Goal: Task Accomplishment & Management: Use online tool/utility

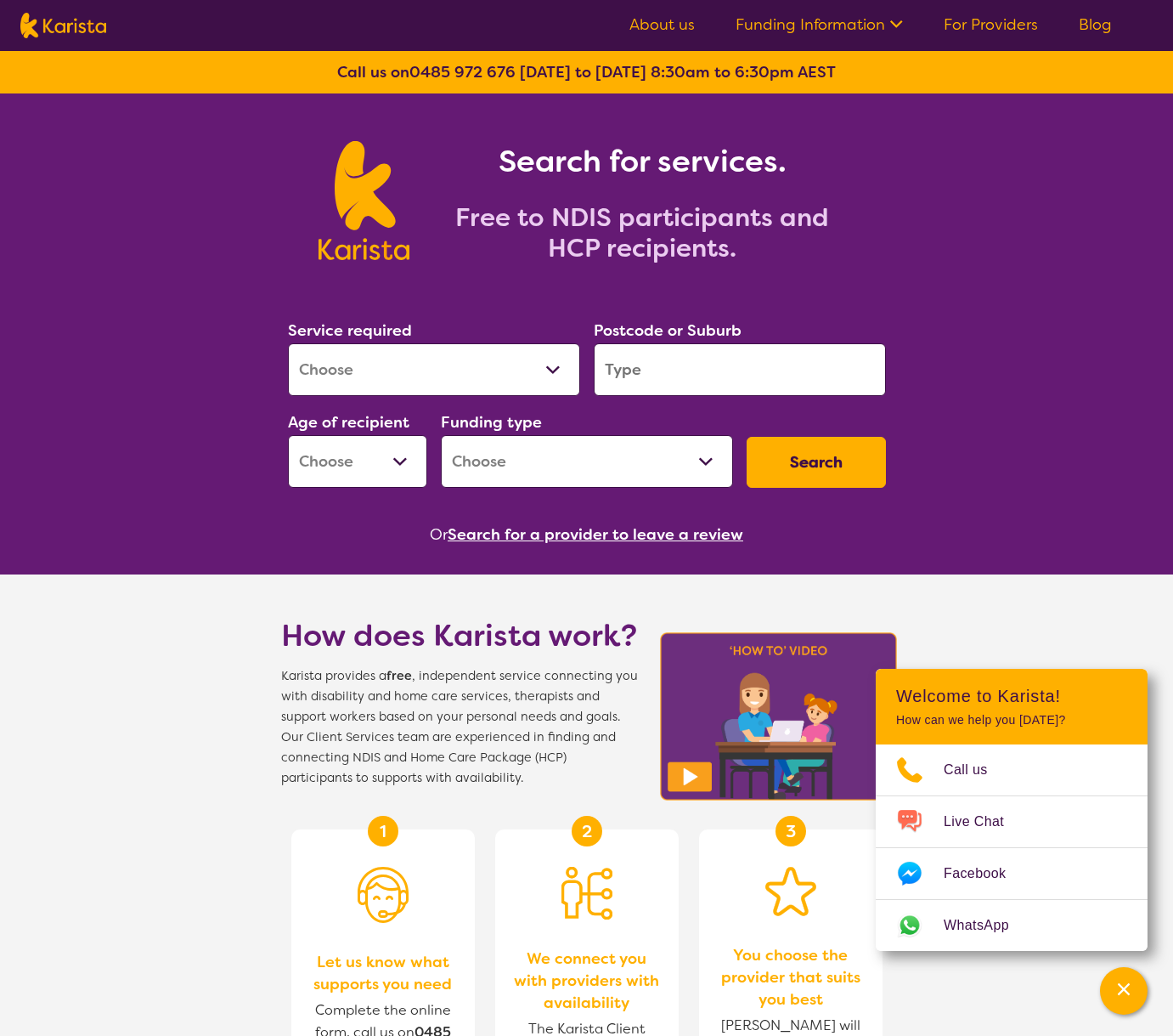
select select "Support worker"
click at [288, 344] on select "Allied Health Assistant Assessment ([MEDICAL_DATA] or [MEDICAL_DATA]) Behaviour…" at bounding box center [434, 370] width 292 height 53
click at [695, 381] on input "search" at bounding box center [740, 370] width 292 height 53
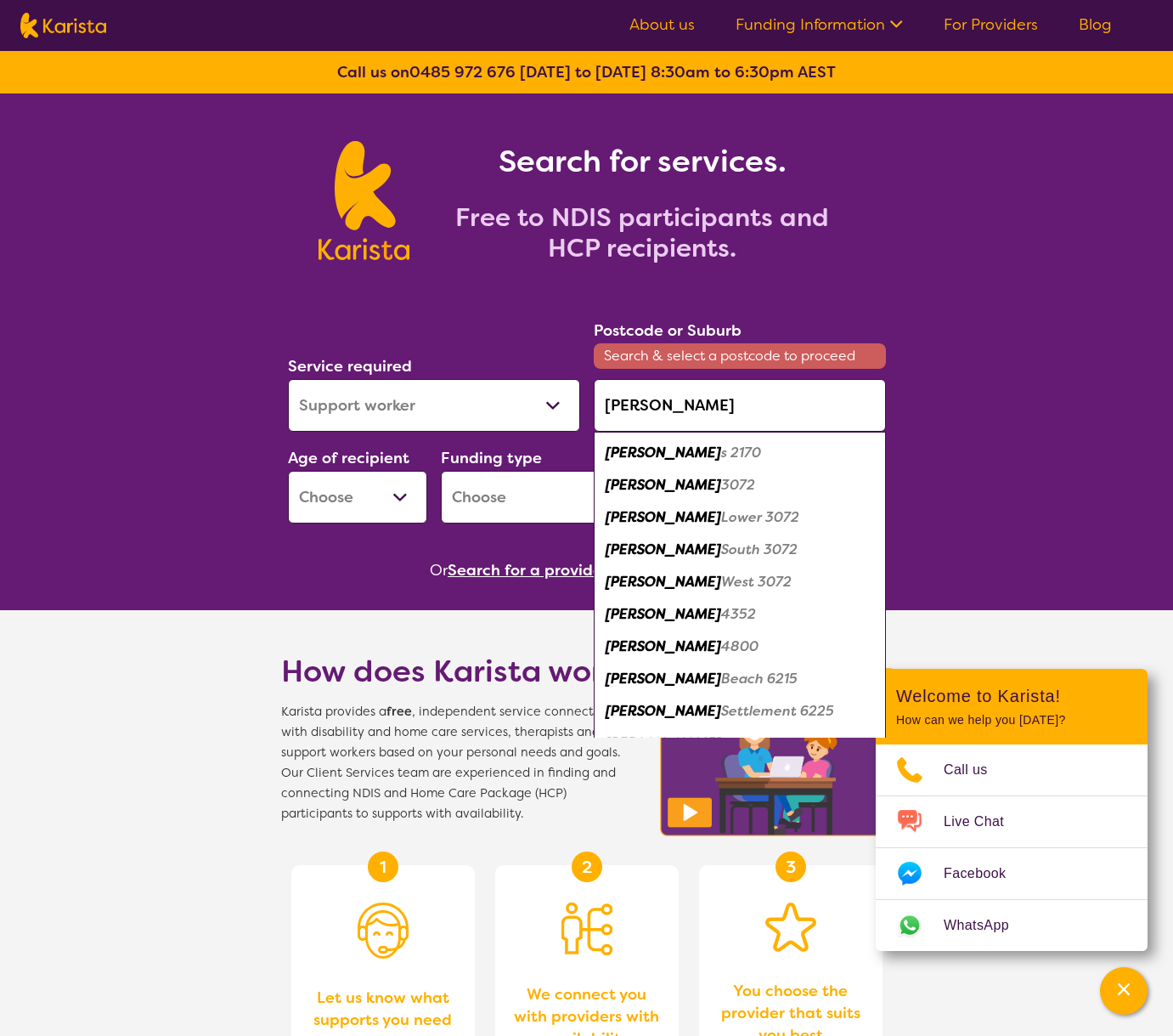
click at [721, 481] on em "3072" at bounding box center [738, 485] width 34 height 18
type input "3072"
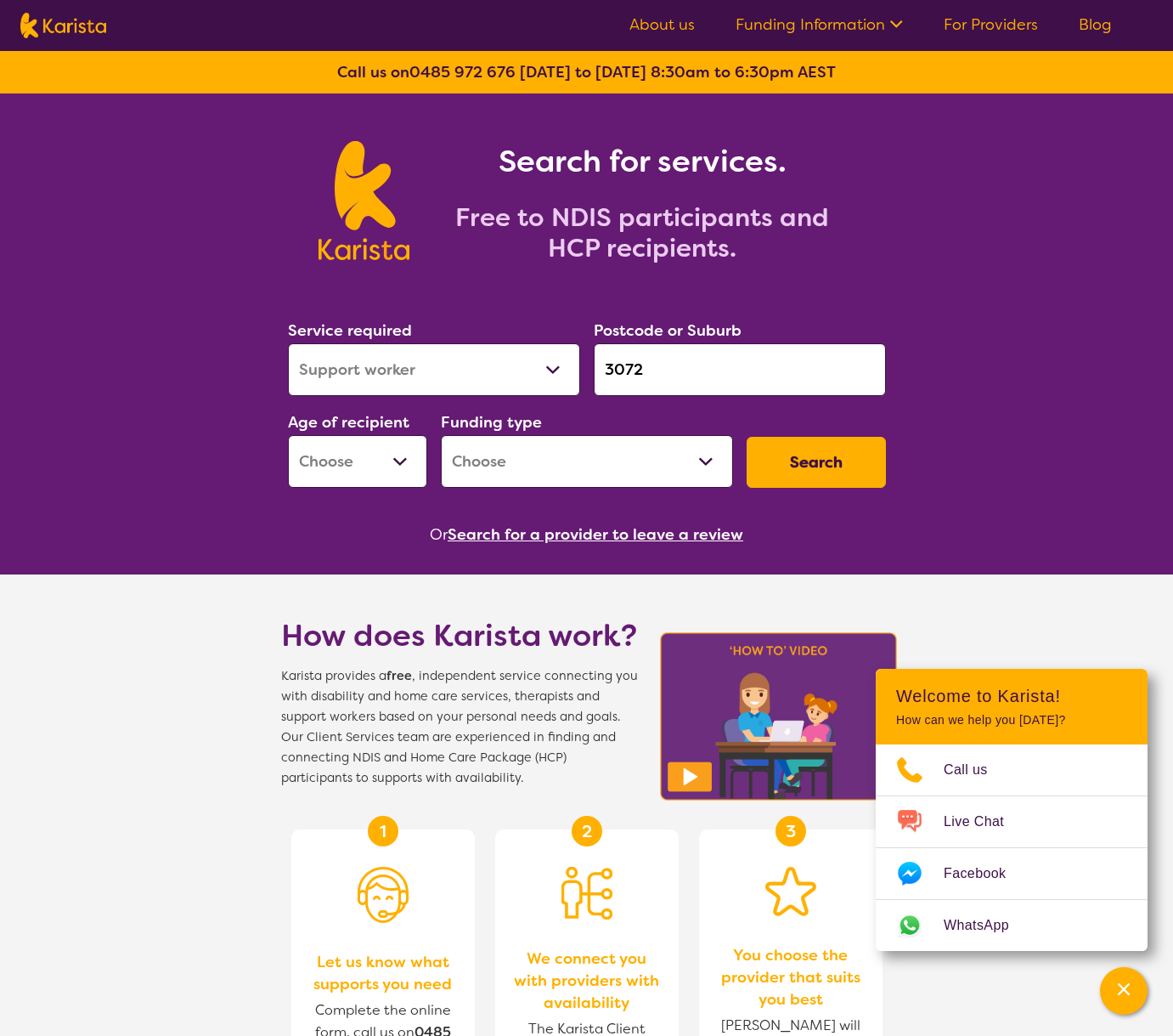
click at [407, 464] on select "Early Childhood - 0 to 9 Child - 10 to 11 Adolescent - 12 to 17 Adult - 18 to 6…" at bounding box center [358, 461] width 139 height 53
select select "AD"
click at [288, 435] on select "Early Childhood - 0 to 9 Child - 10 to 11 Adolescent - 12 to 17 Adult - 18 to 6…" at bounding box center [358, 461] width 139 height 53
click at [572, 470] on select "Home Care Package (HCP) National Disability Insurance Scheme (NDIS) I don't know" at bounding box center [587, 461] width 292 height 53
drag, startPoint x: 572, startPoint y: 470, endPoint x: 543, endPoint y: 466, distance: 29.3
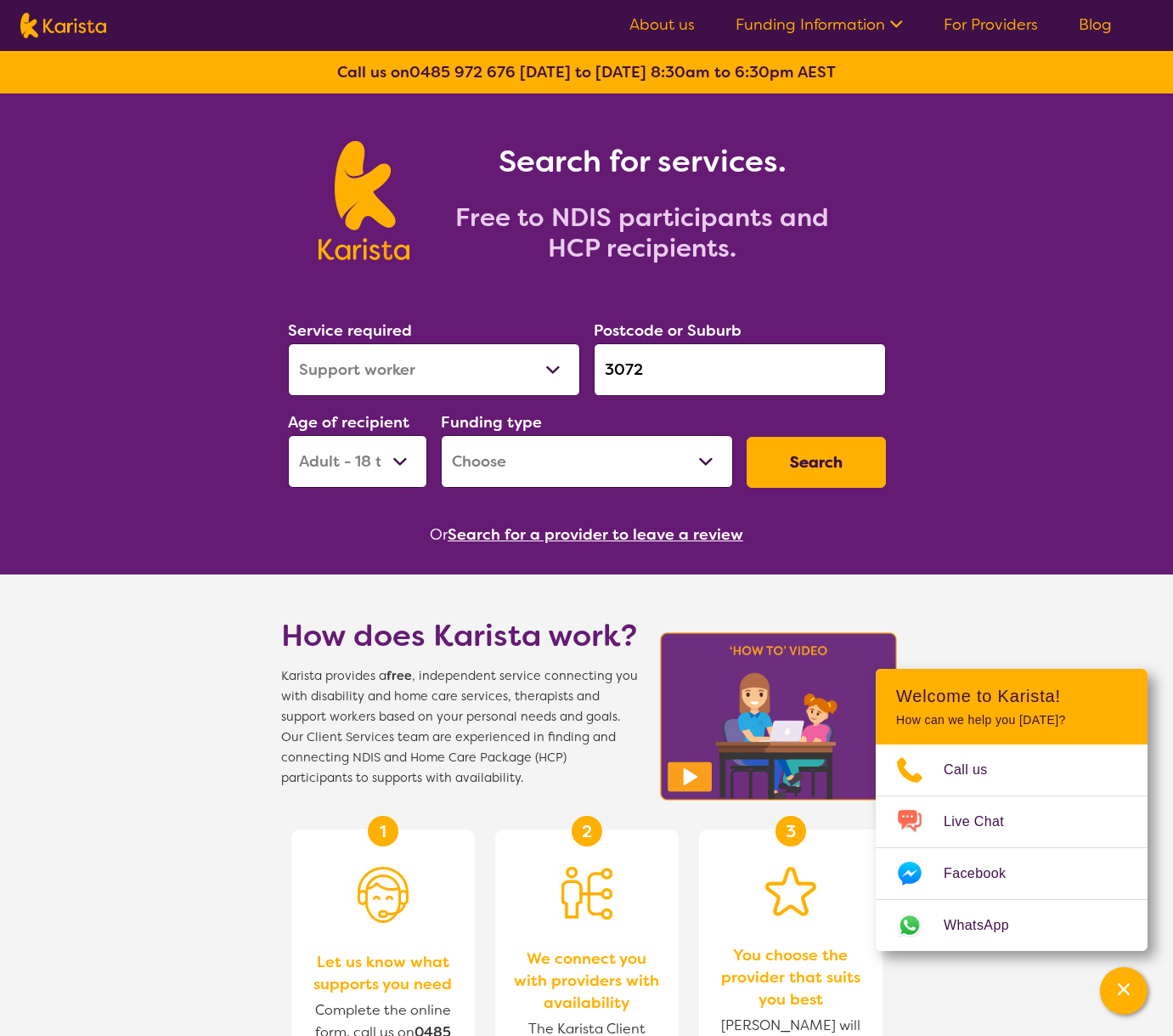
click at [545, 466] on select "Home Care Package (HCP) National Disability Insurance Scheme (NDIS) I don't know" at bounding box center [587, 461] width 292 height 53
select select "NDIS"
click at [441, 435] on select "Home Care Package (HCP) National Disability Insurance Scheme (NDIS) I don't know" at bounding box center [587, 461] width 292 height 53
click at [822, 464] on button "Search" at bounding box center [816, 462] width 139 height 51
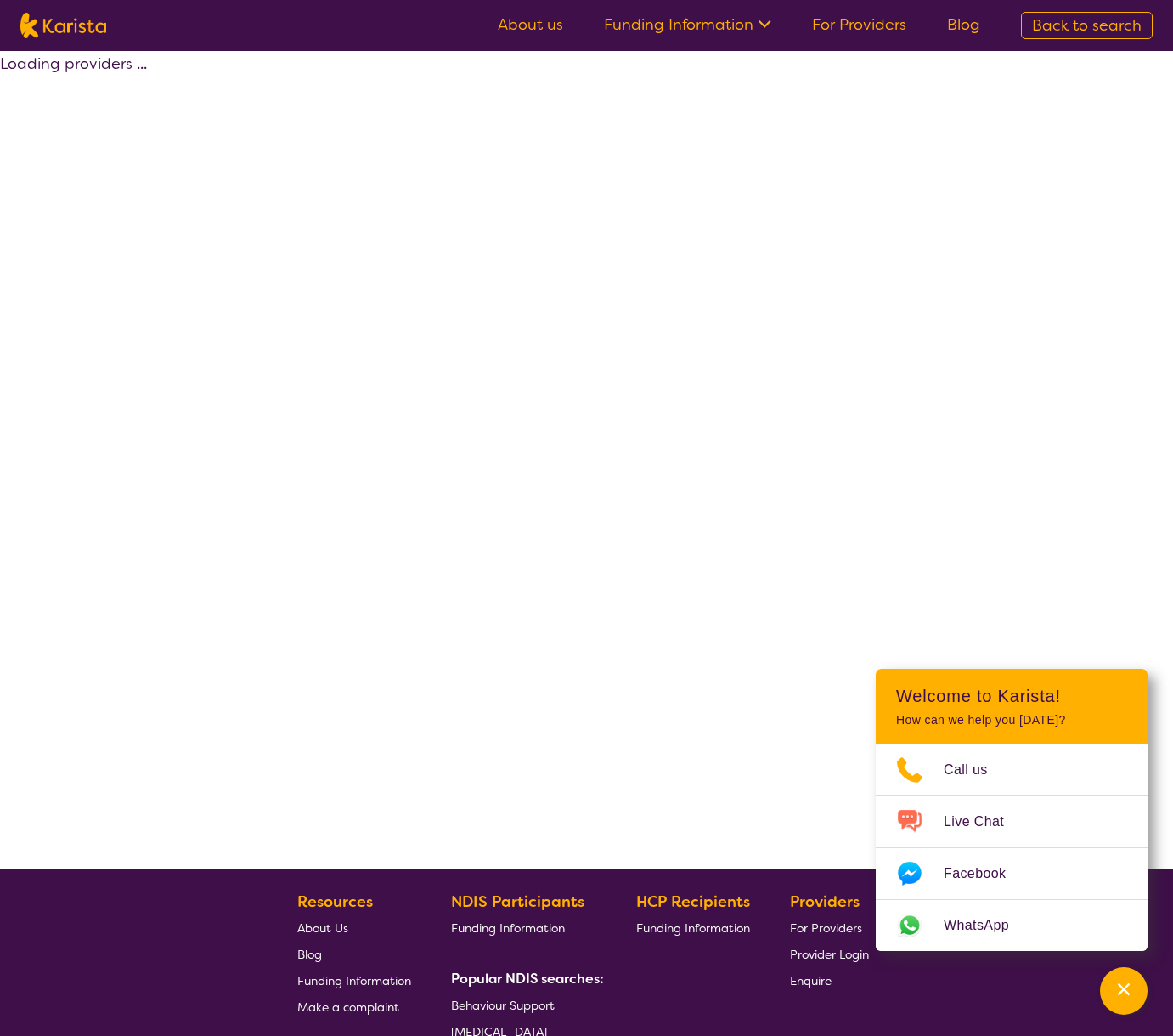
select select "by_score"
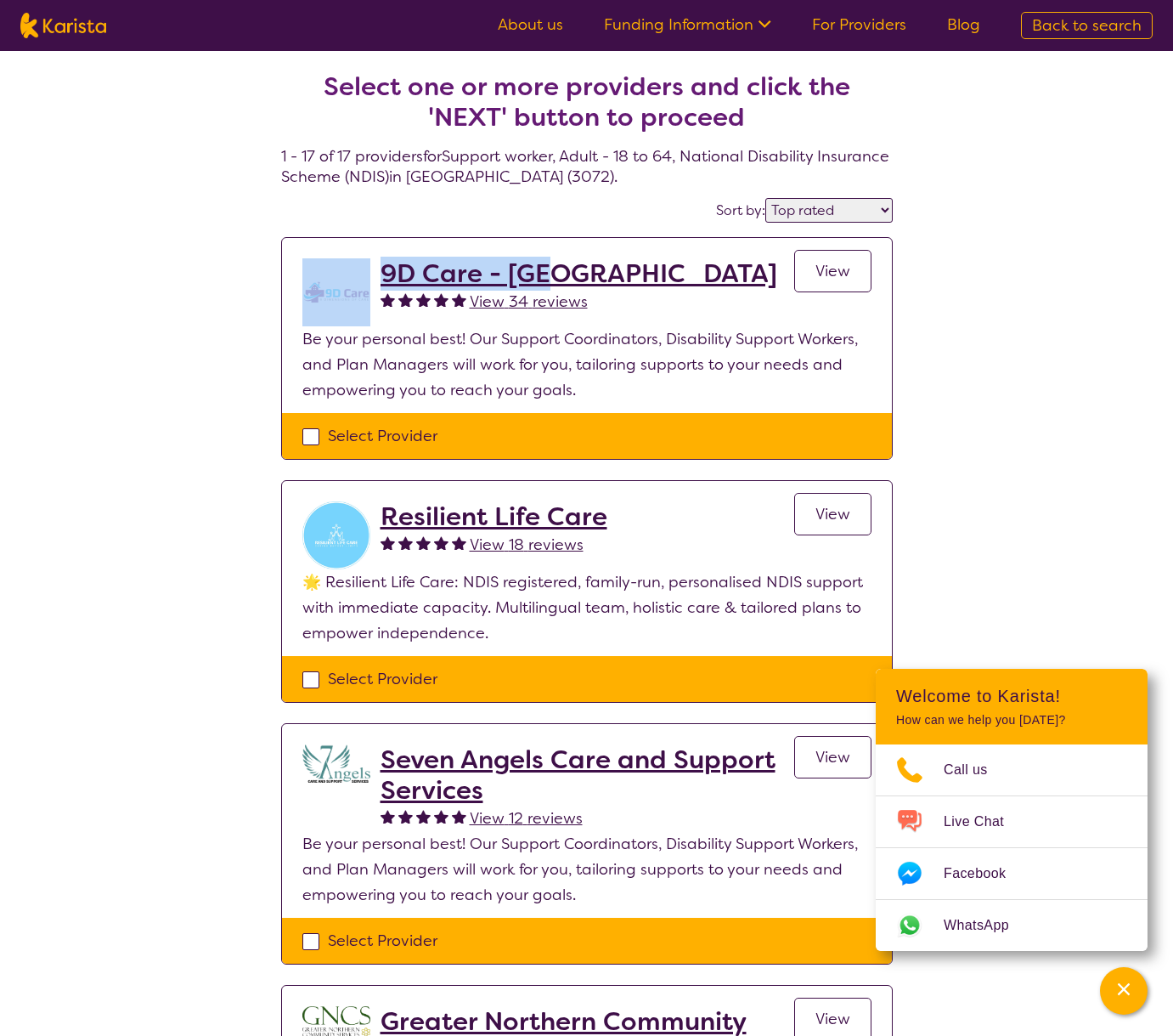
drag, startPoint x: 198, startPoint y: 288, endPoint x: 549, endPoint y: 270, distance: 351.5
copy div "9D Care - [GEOGRAPHIC_DATA]"
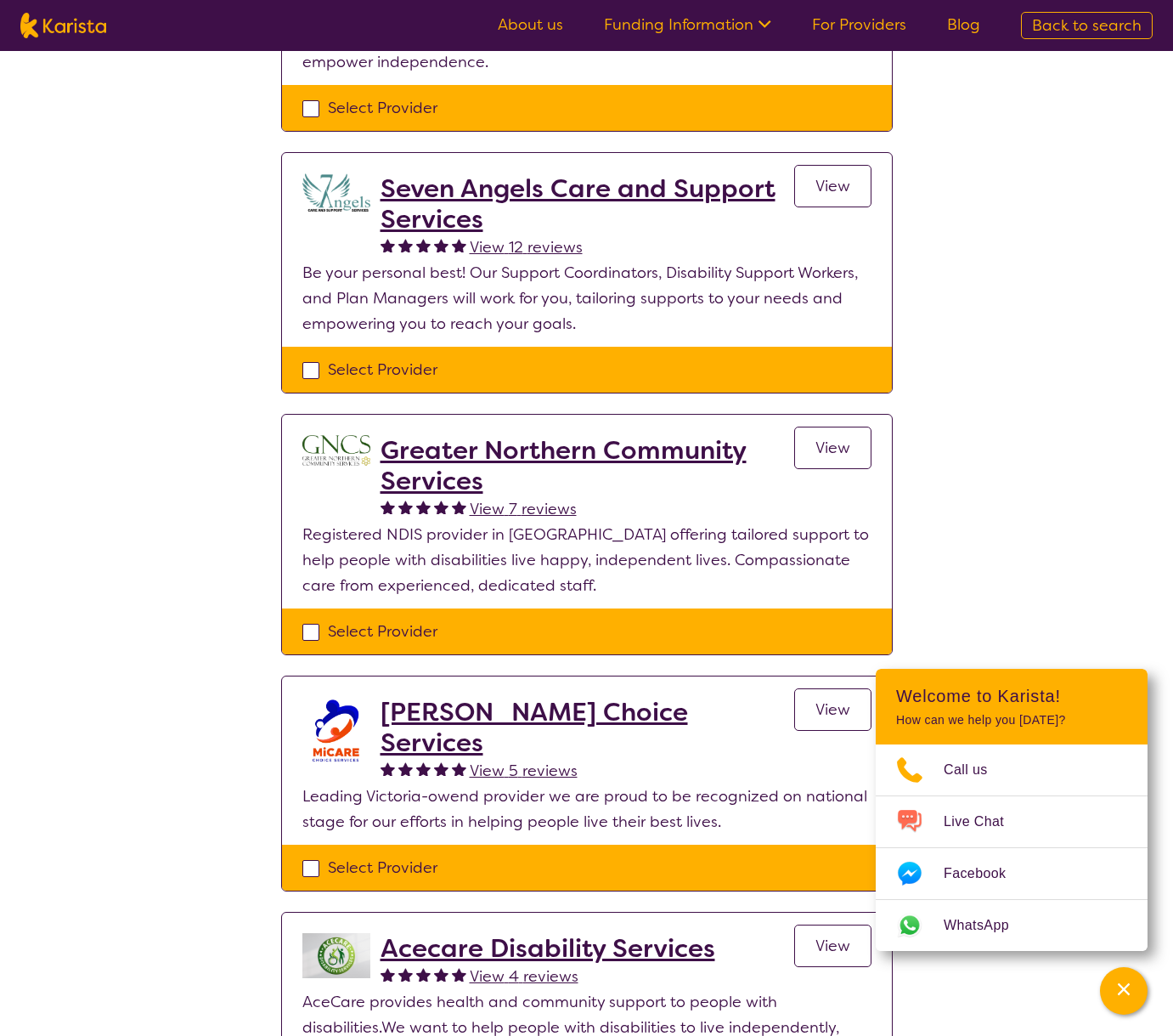
scroll to position [595, 0]
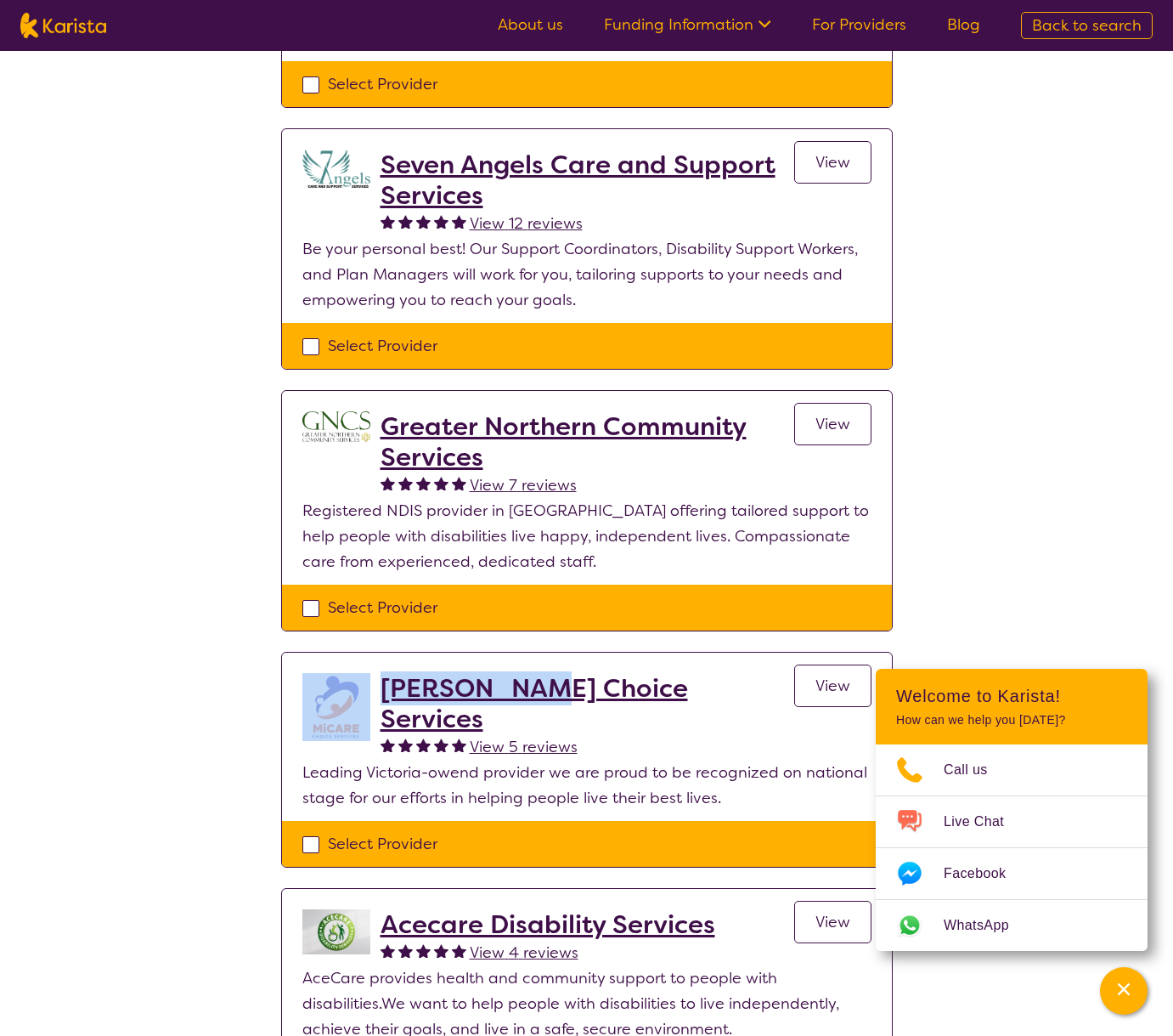
drag, startPoint x: 216, startPoint y: 666, endPoint x: 530, endPoint y: 670, distance: 314.0
drag, startPoint x: 977, startPoint y: 573, endPoint x: 962, endPoint y: 558, distance: 21.2
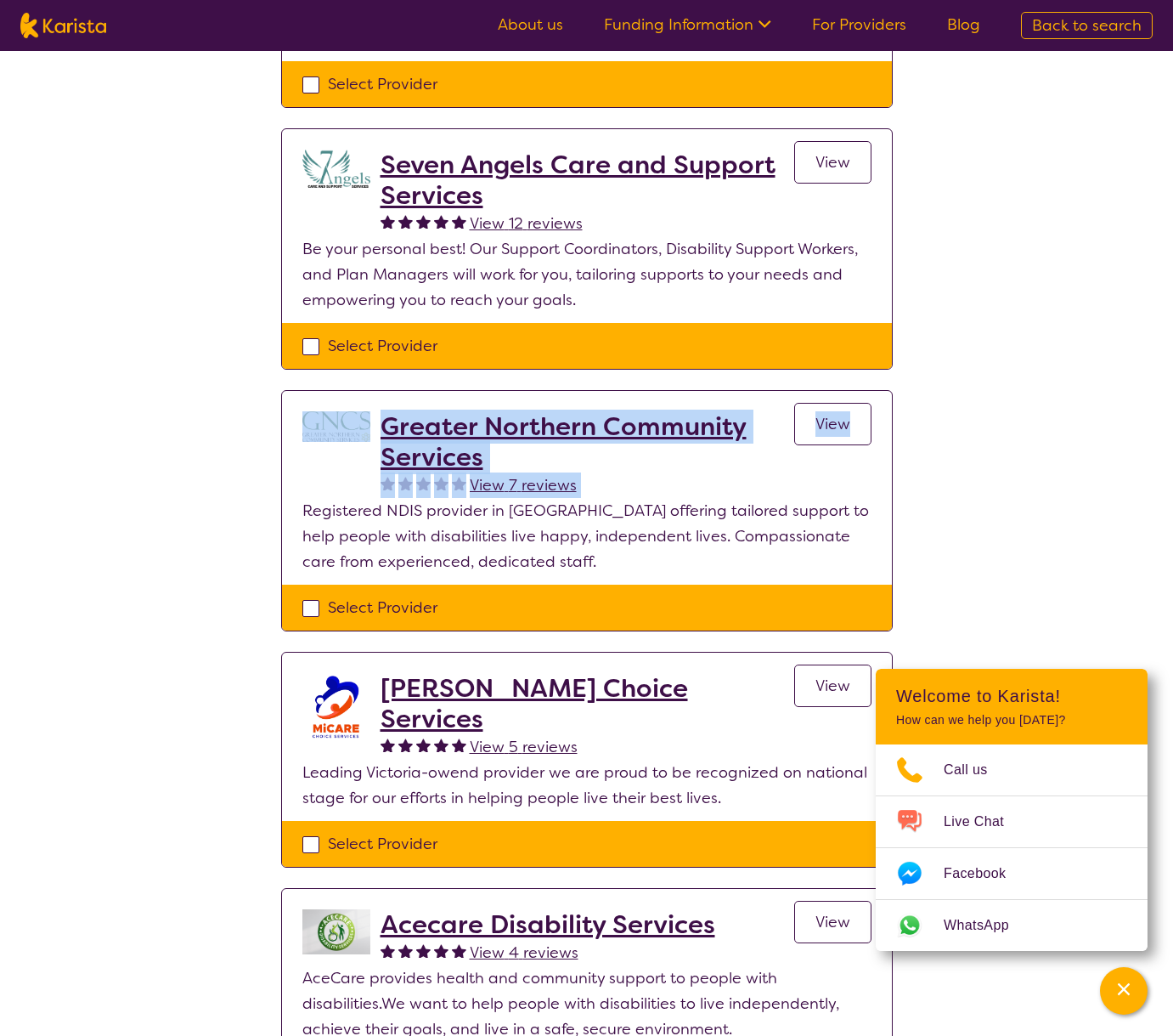
drag, startPoint x: 903, startPoint y: 437, endPoint x: 366, endPoint y: 425, distance: 537.1
copy div "Greater Northern Community Services View 7 reviews View"
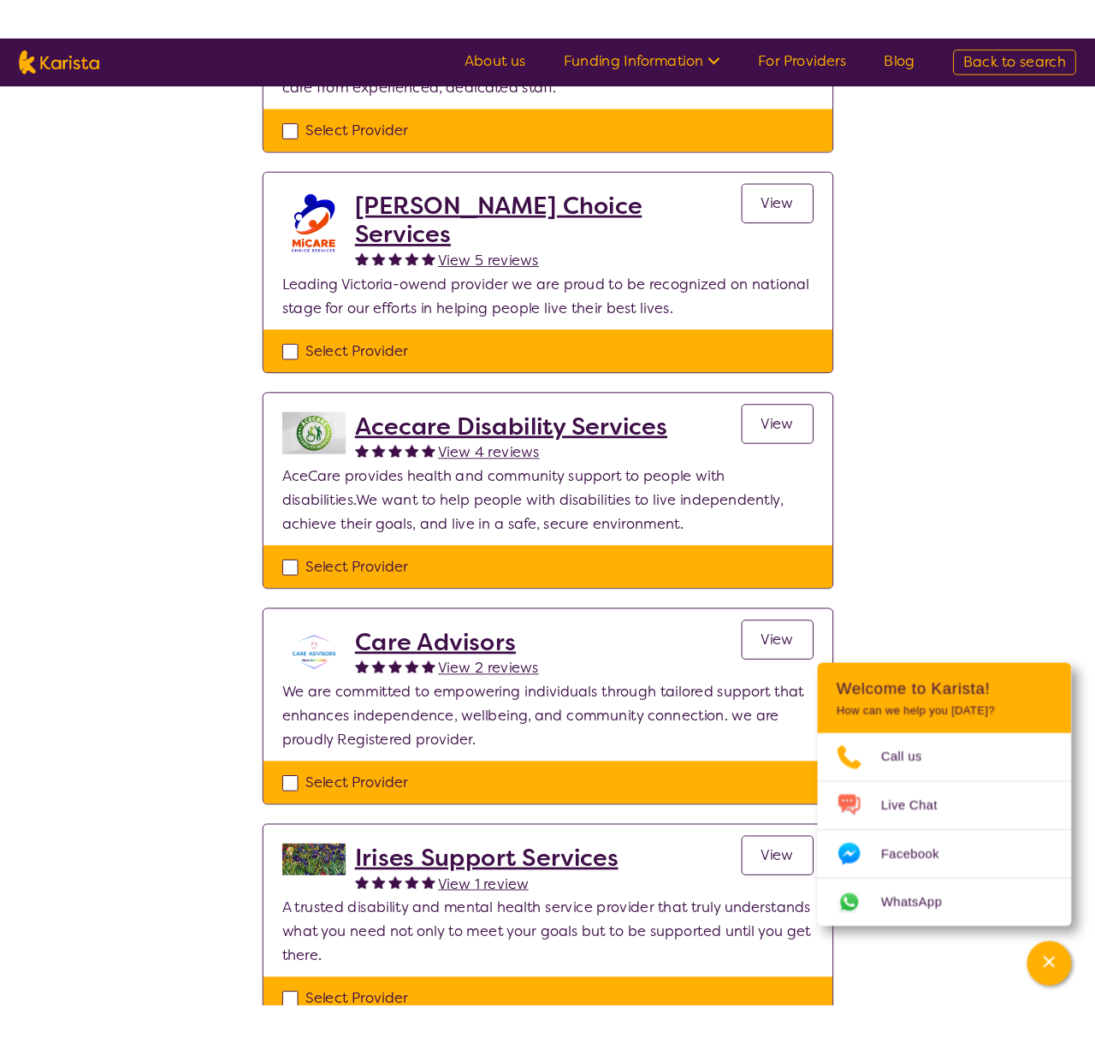
scroll to position [1112, 0]
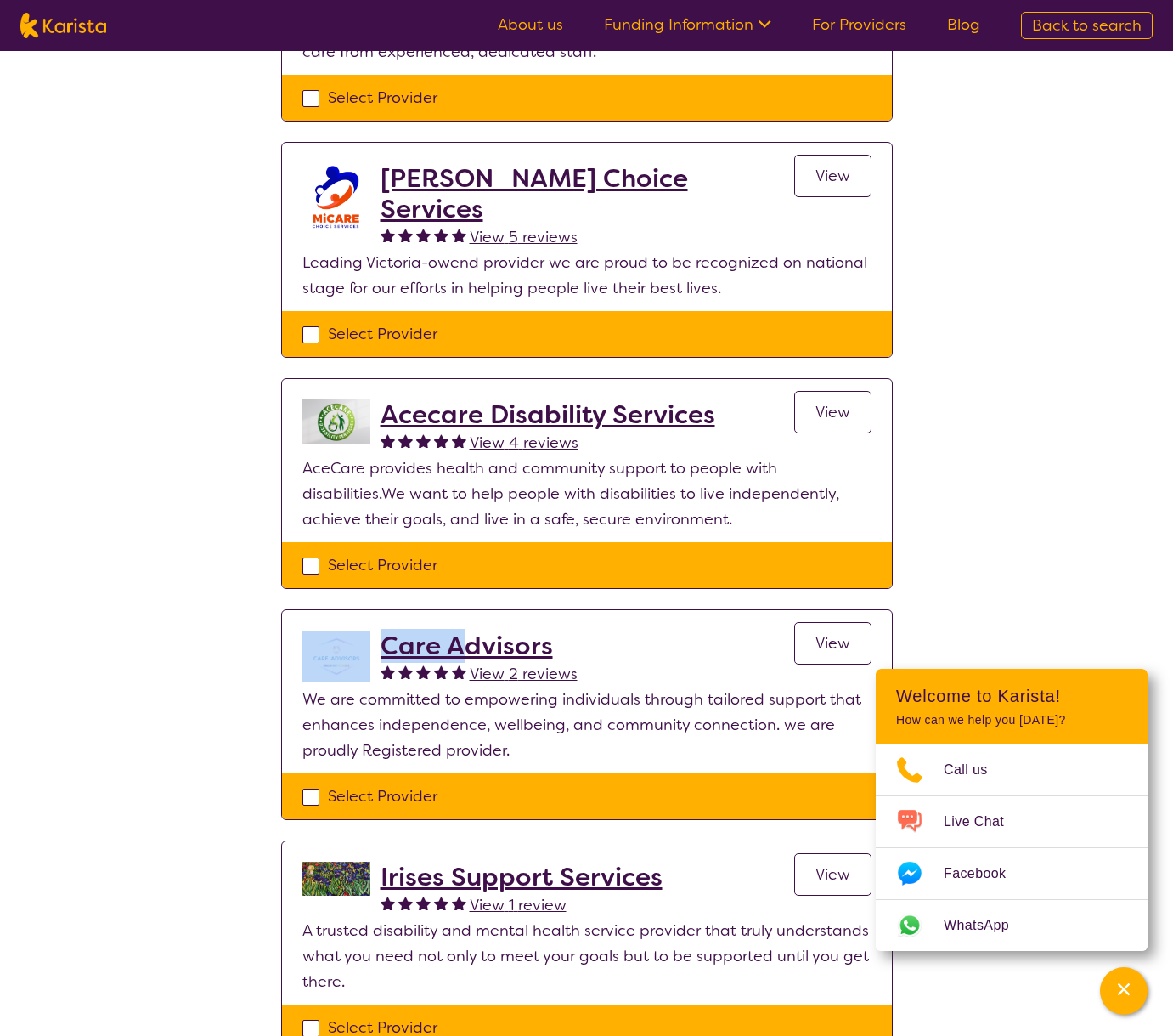
drag, startPoint x: 199, startPoint y: 627, endPoint x: 468, endPoint y: 630, distance: 269.0
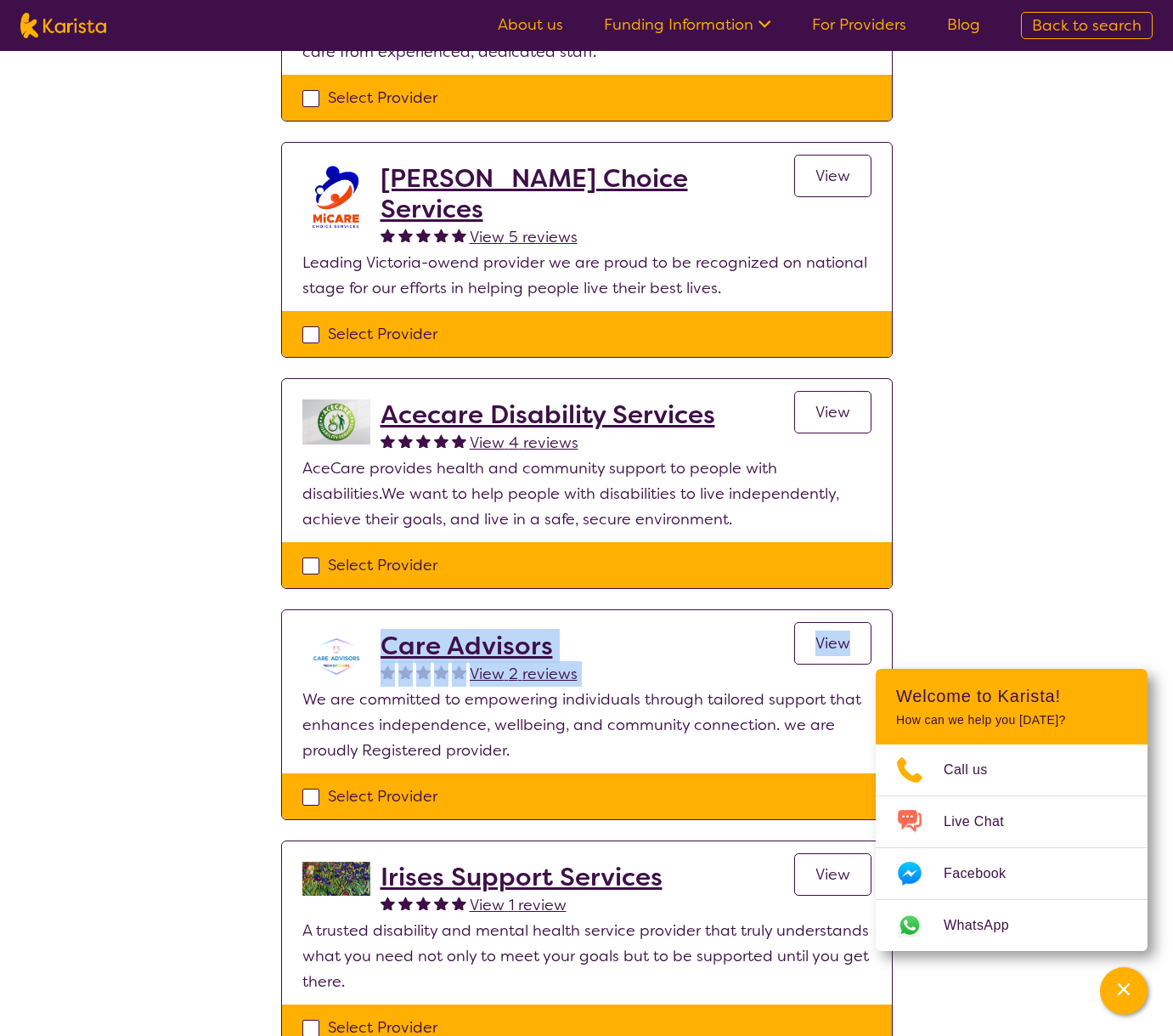
drag, startPoint x: 894, startPoint y: 619, endPoint x: 383, endPoint y: 623, distance: 511.0
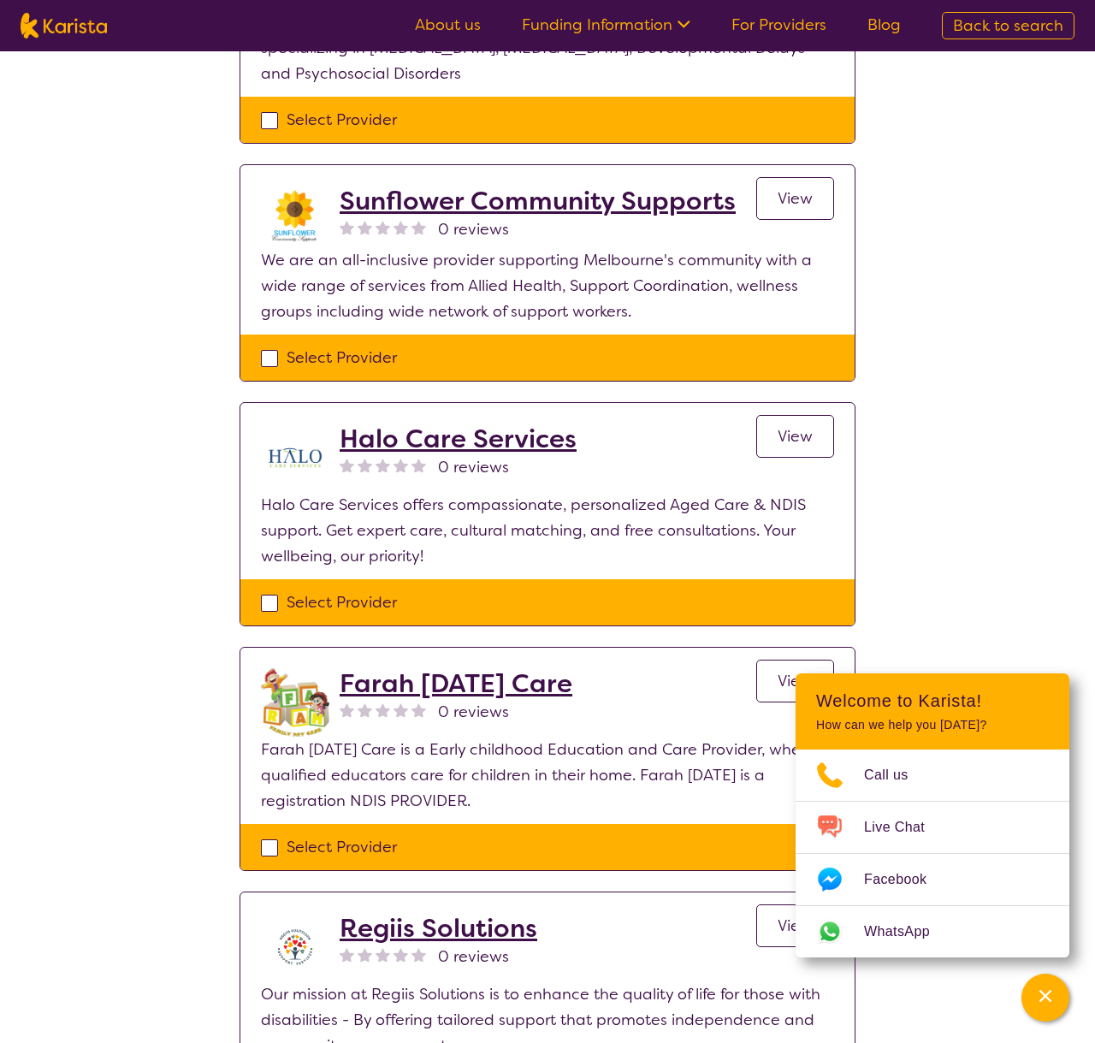
scroll to position [3079, 0]
